Goal: Transaction & Acquisition: Purchase product/service

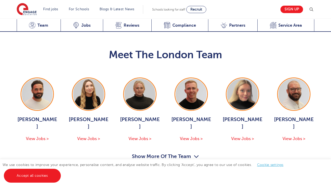
scroll to position [533, 0]
click at [178, 152] on button "Show More Of The Team" at bounding box center [165, 157] width 67 height 10
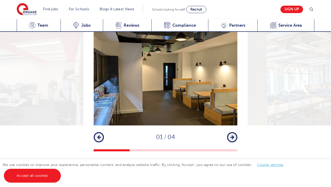
scroll to position [920, 0]
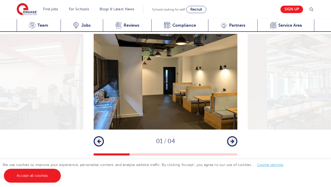
click at [230, 136] on button "Next" at bounding box center [232, 141] width 10 height 10
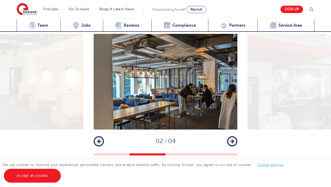
click at [230, 139] on icon "button" at bounding box center [232, 141] width 4 height 5
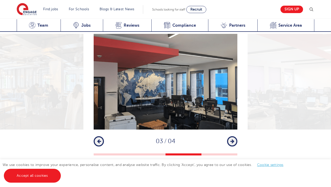
click at [230, 139] on icon "button" at bounding box center [232, 141] width 4 height 5
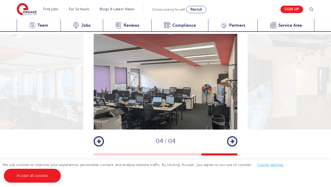
click at [230, 139] on icon "button" at bounding box center [232, 141] width 4 height 5
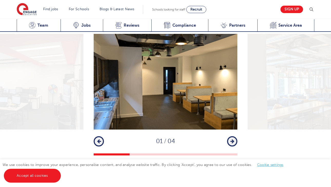
click at [230, 139] on icon "button" at bounding box center [232, 141] width 4 height 5
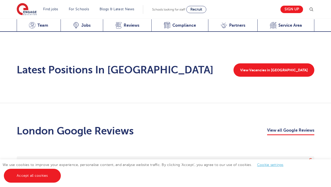
scroll to position [1059, 0]
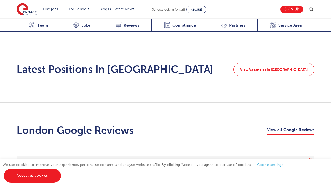
click at [272, 63] on link "View Vacancies in [GEOGRAPHIC_DATA]" at bounding box center [274, 69] width 81 height 13
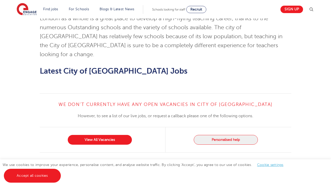
scroll to position [475, 0]
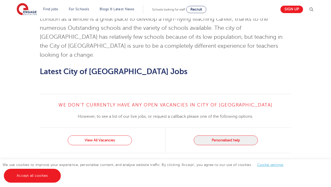
click at [121, 136] on link "View All Vacancies" at bounding box center [100, 141] width 64 height 10
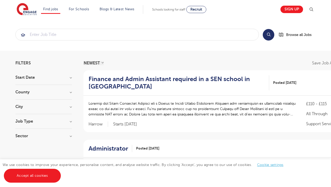
click at [30, 7] on img at bounding box center [27, 9] width 20 height 13
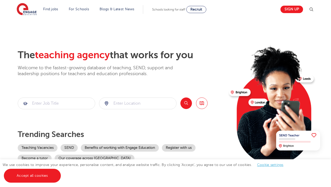
click at [311, 12] on img at bounding box center [311, 9] width 6 height 6
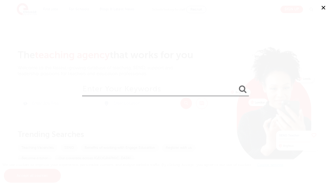
click at [188, 90] on input "search" at bounding box center [165, 88] width 167 height 17
type input "careers"
click at [243, 90] on button "submit" at bounding box center [243, 89] width 12 height 9
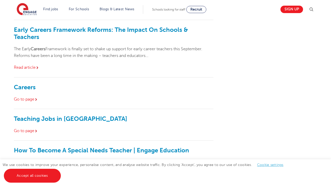
scroll to position [128, 0]
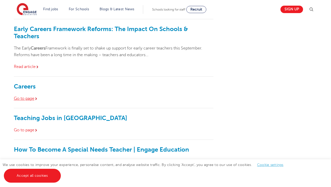
click at [35, 98] on link "Go to page" at bounding box center [26, 98] width 24 height 5
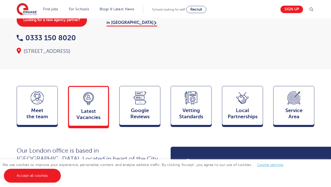
click at [105, 116] on div "Latest Vacancies Jobs" at bounding box center [88, 106] width 41 height 40
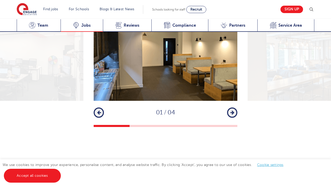
scroll to position [865, 0]
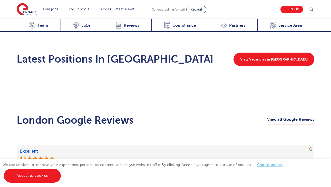
scroll to position [844, 0]
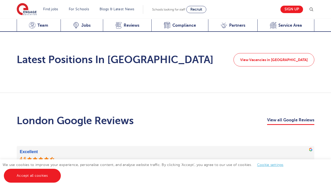
click at [296, 53] on link "View Vacancies in [GEOGRAPHIC_DATA]" at bounding box center [274, 59] width 81 height 13
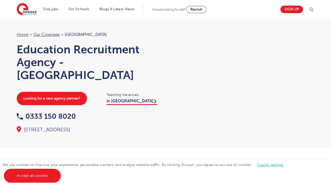
scroll to position [0, 0]
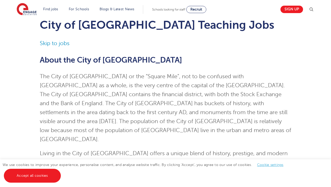
scroll to position [22, 0]
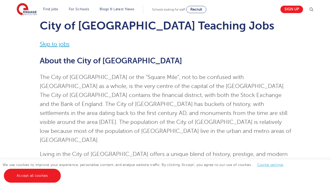
click at [57, 44] on link "Skip to jobs" at bounding box center [55, 44] width 30 height 6
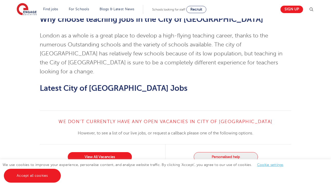
scroll to position [506, 0]
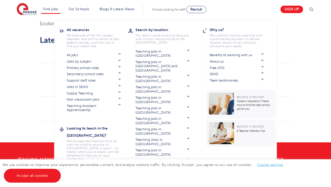
scroll to position [506, 0]
